Goal: Check status: Check status

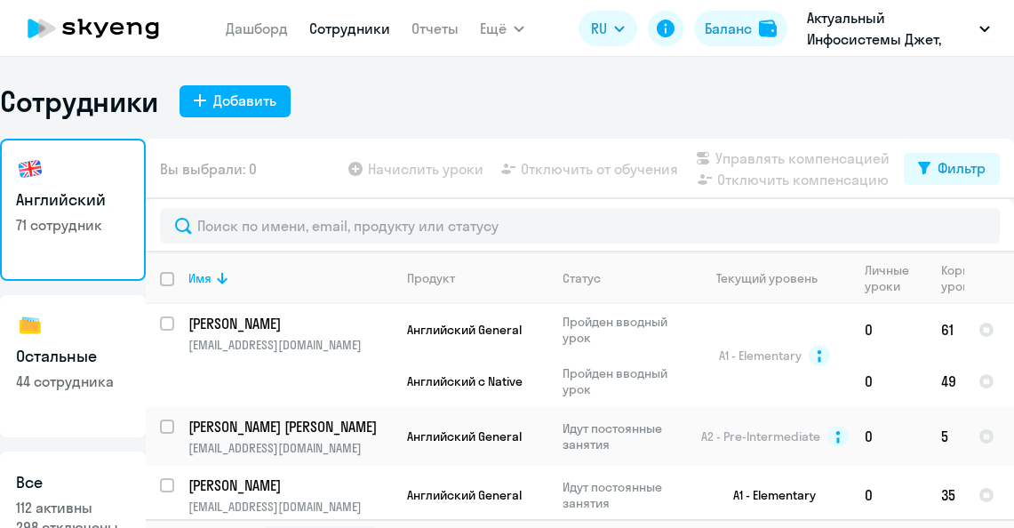
select select "30"
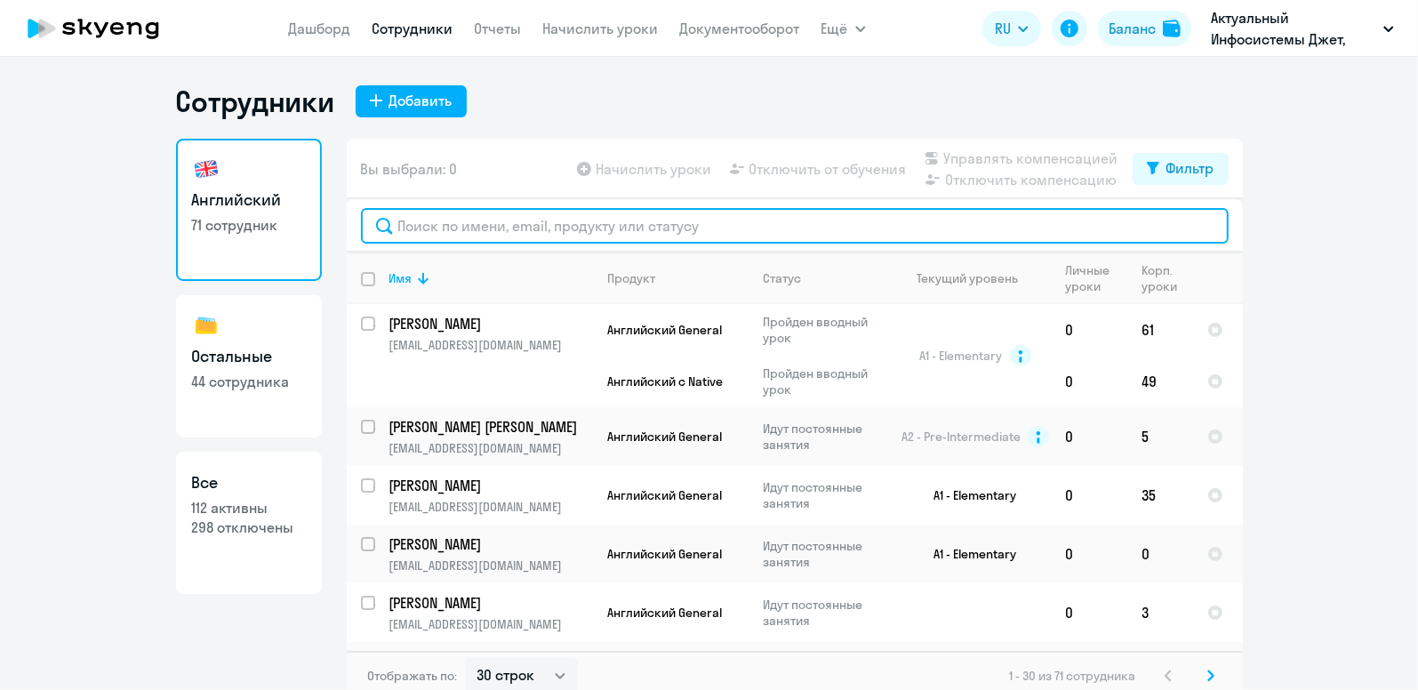
click at [423, 217] on input "text" at bounding box center [794, 226] width 867 height 36
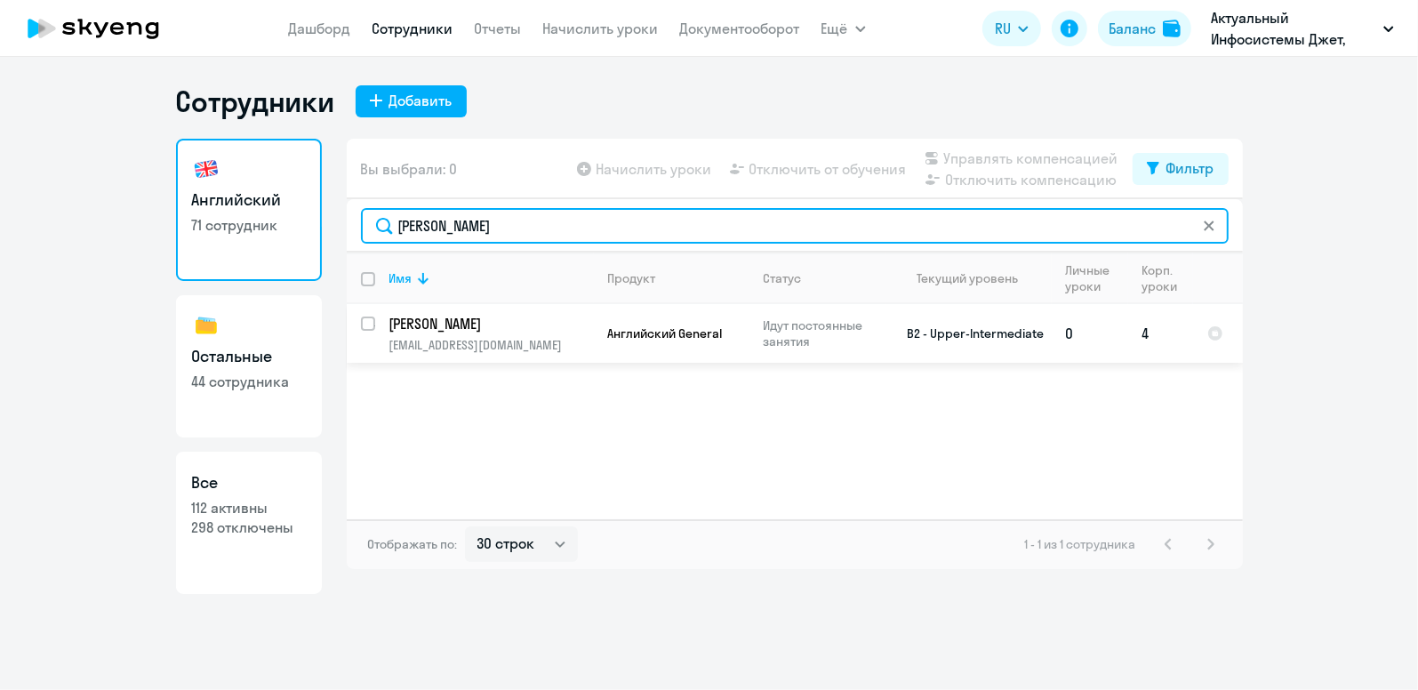
type input "[PERSON_NAME]"
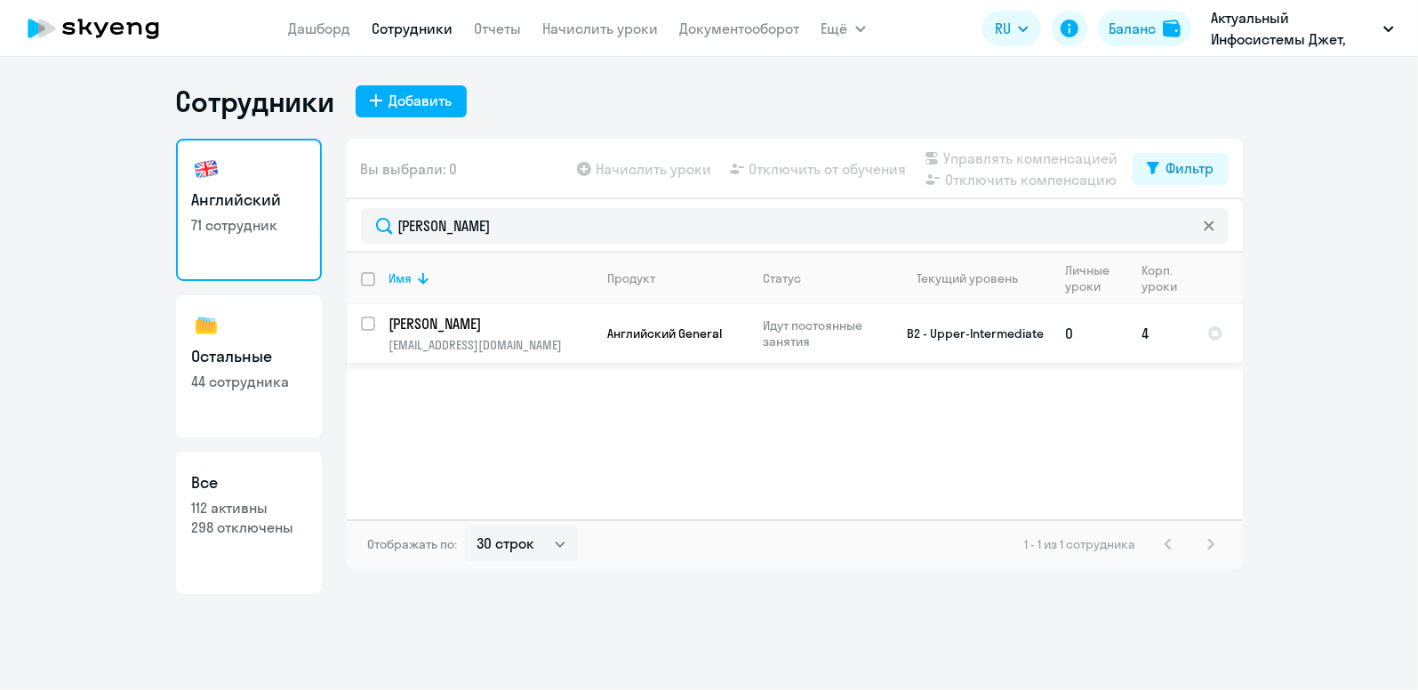
click at [495, 332] on p "[PERSON_NAME]" at bounding box center [489, 324] width 201 height 20
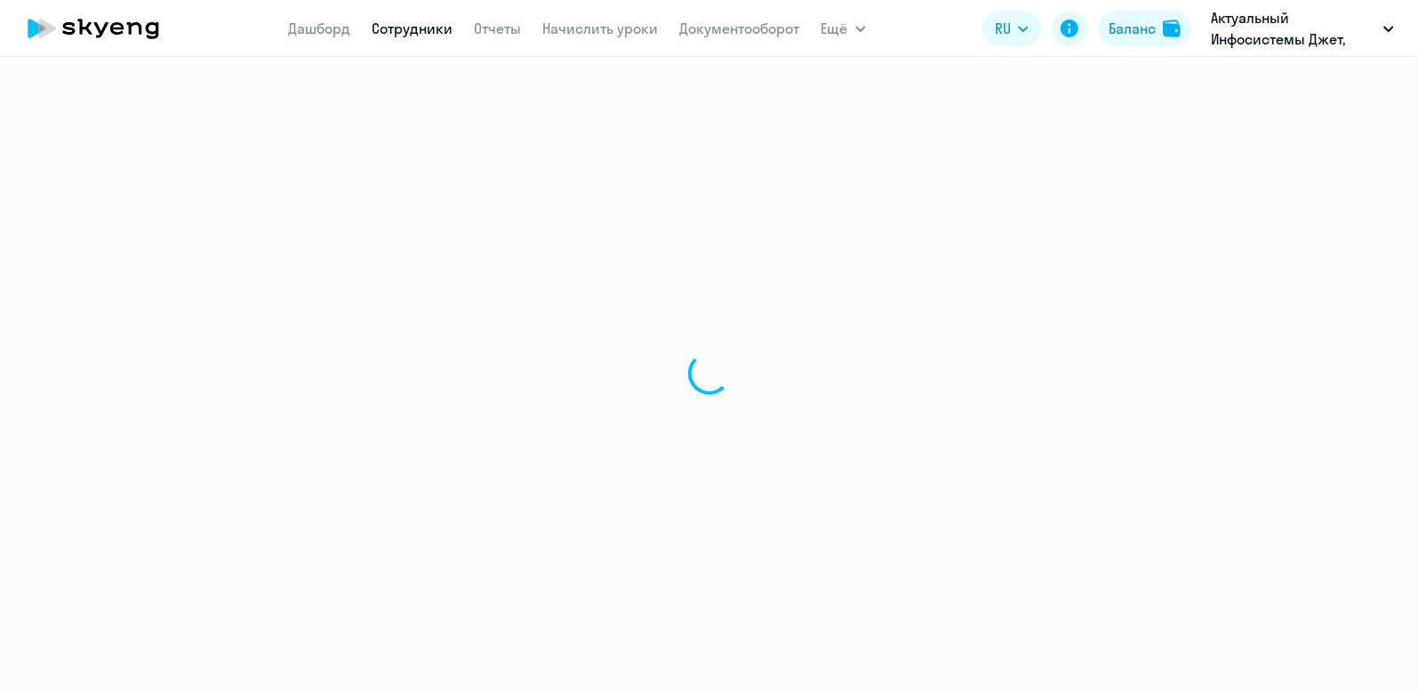
select select "english"
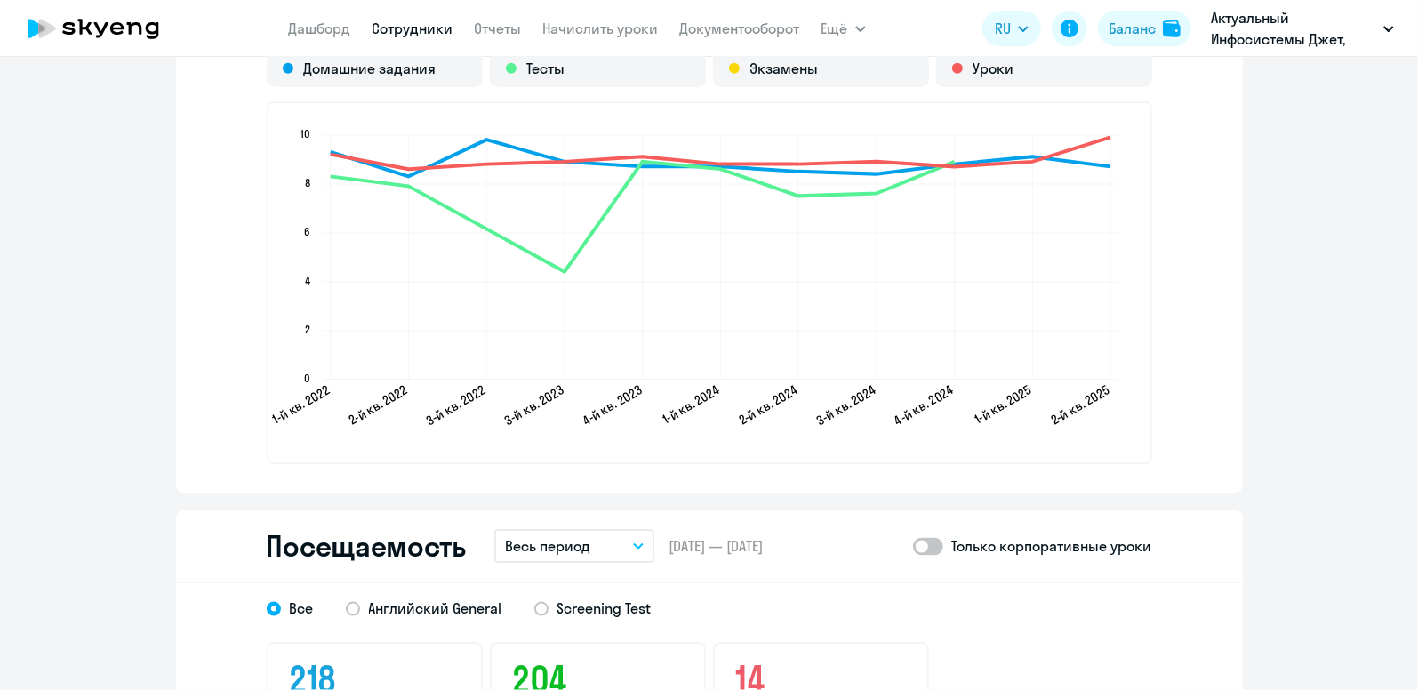
scroll to position [2133, 0]
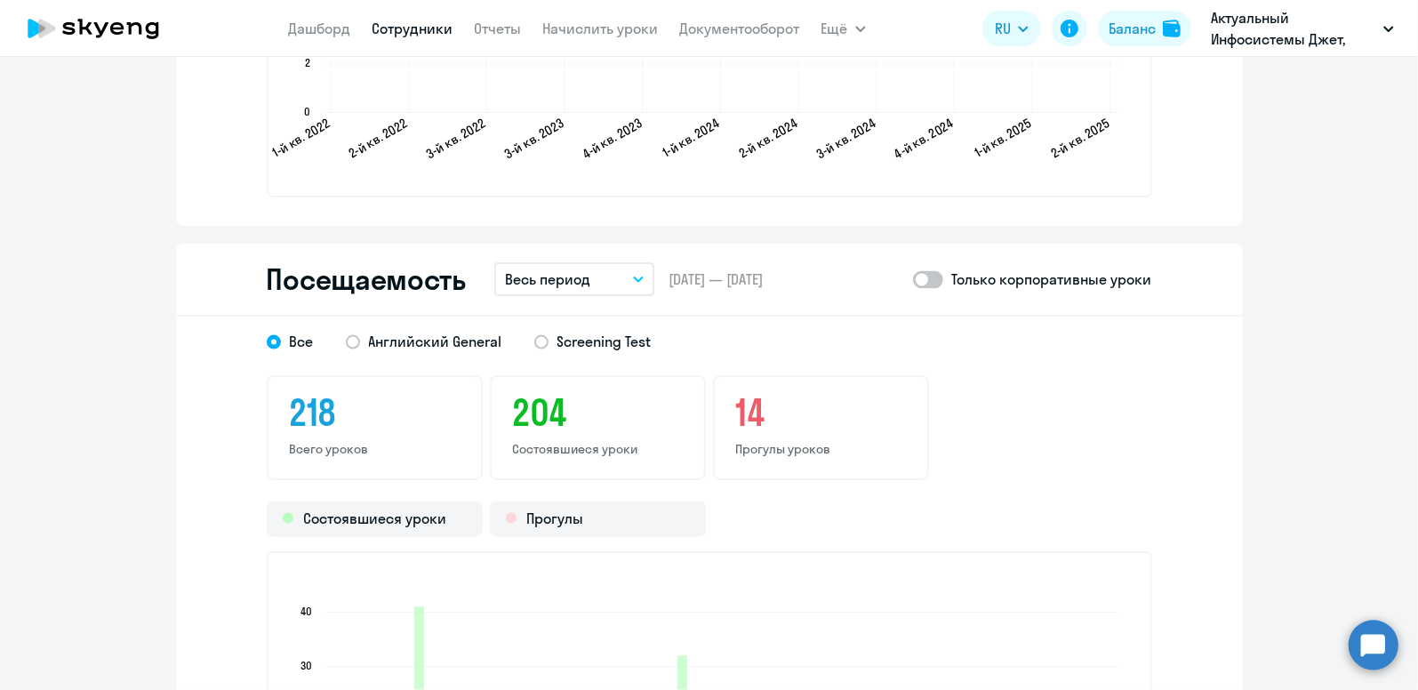
click at [548, 275] on p "Весь период" at bounding box center [547, 278] width 85 height 21
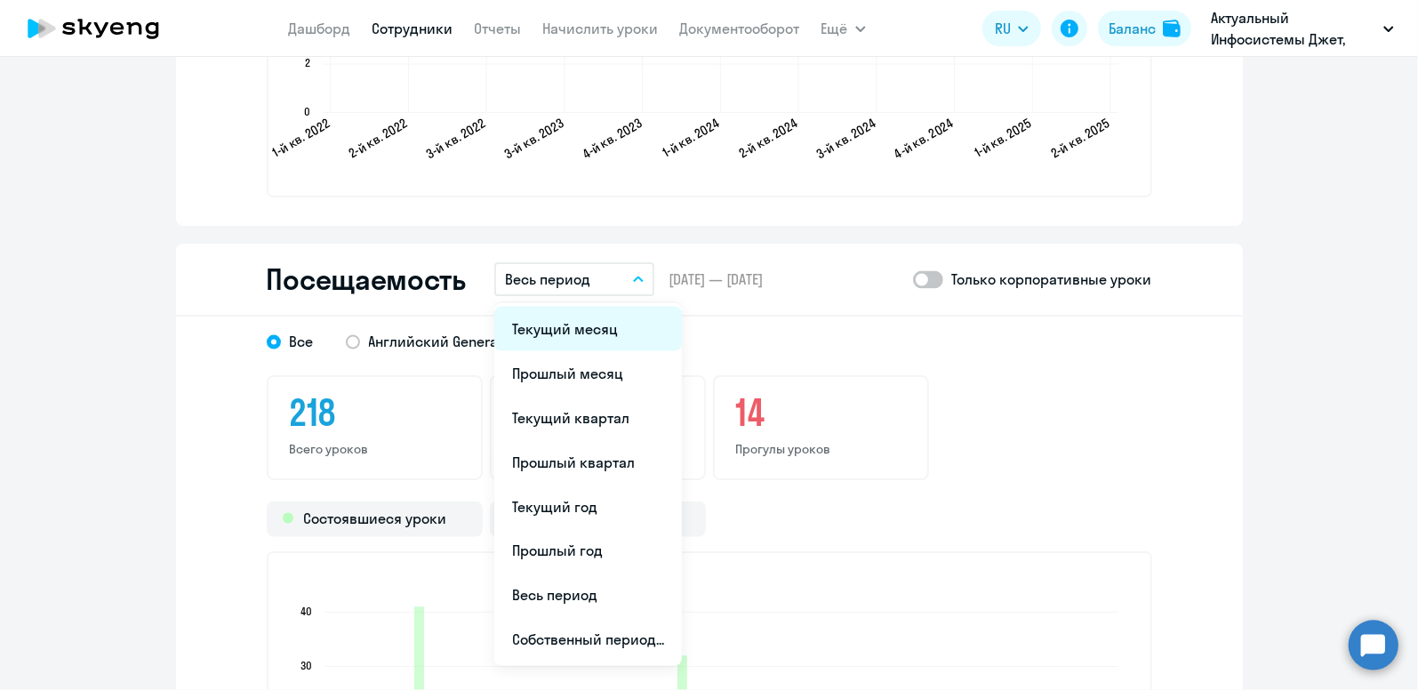
click at [561, 334] on li "Текущий месяц" at bounding box center [588, 329] width 188 height 44
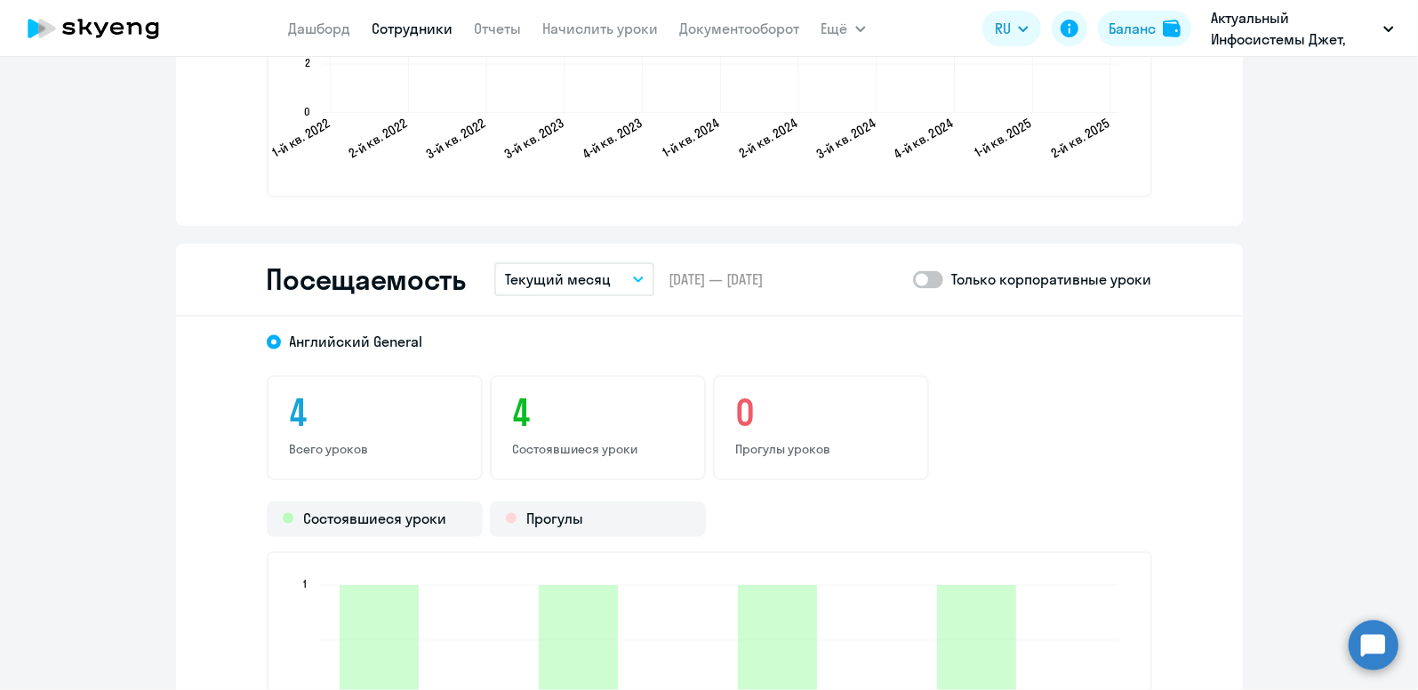
click at [604, 285] on button "Текущий месяц" at bounding box center [574, 279] width 160 height 34
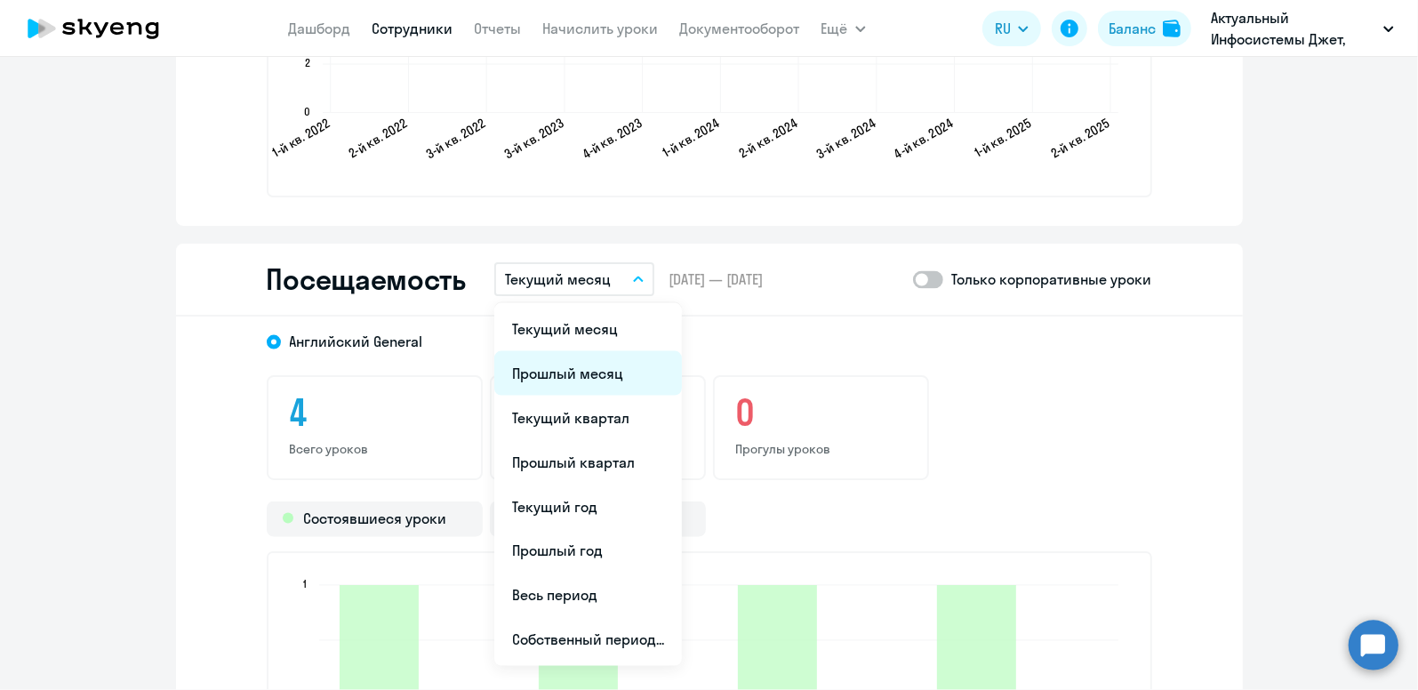
click at [599, 363] on li "Прошлый месяц" at bounding box center [588, 373] width 188 height 44
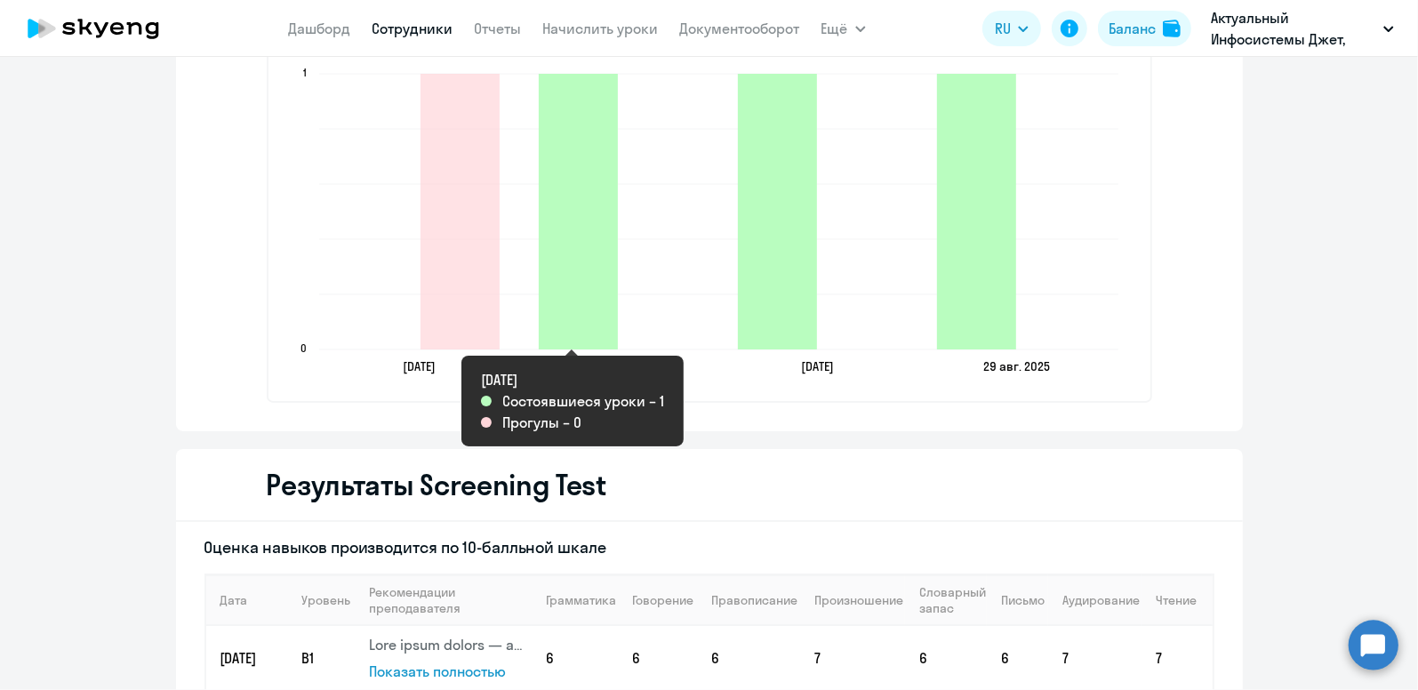
scroll to position [2447, 0]
